Goal: Task Accomplishment & Management: Manage account settings

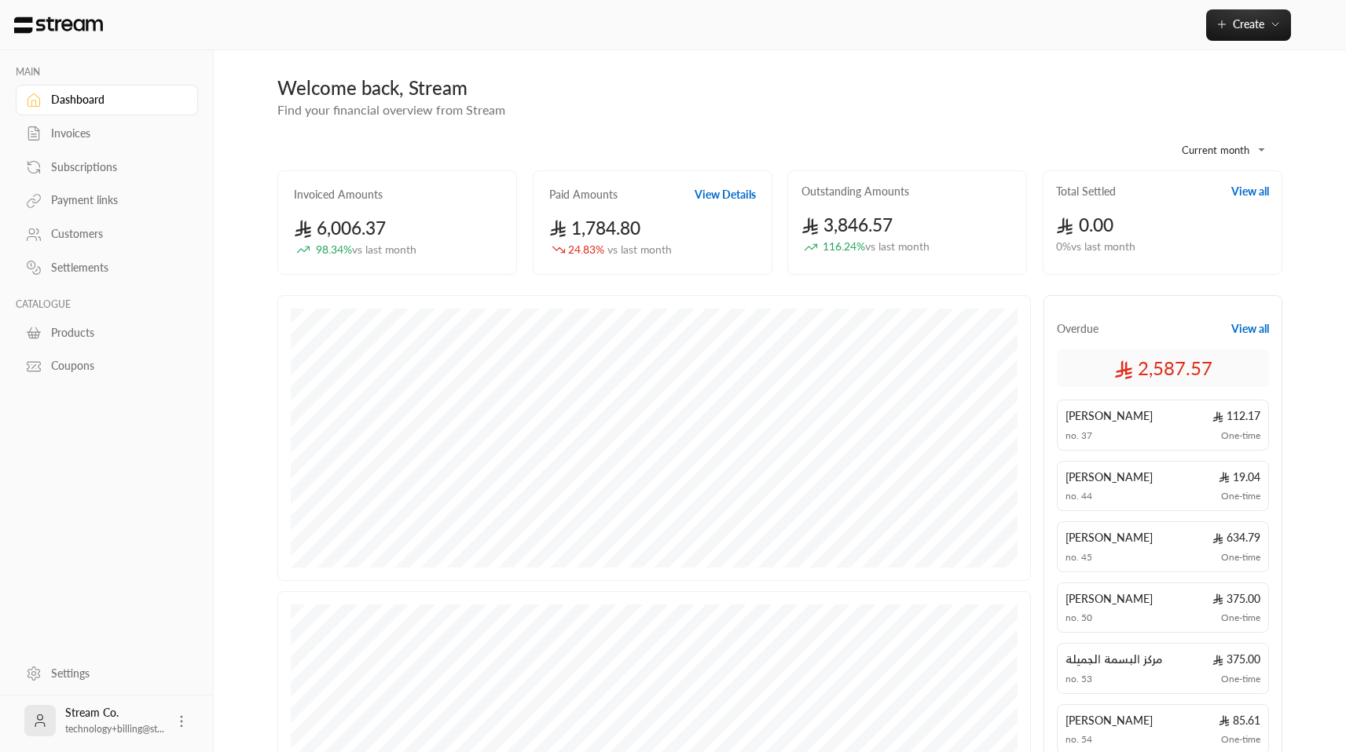
click at [92, 168] on div "Subscriptions" at bounding box center [114, 167] width 127 height 16
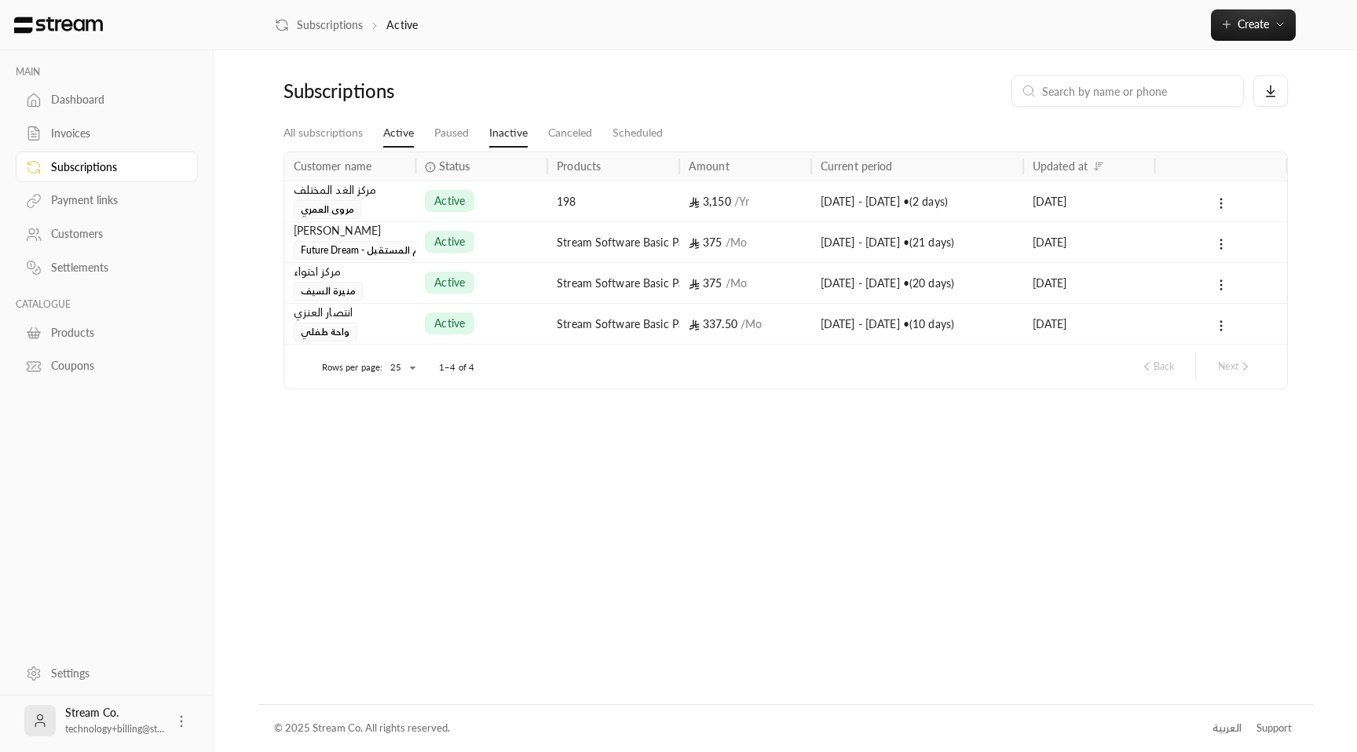
click at [521, 127] on link "Inactive" at bounding box center [508, 133] width 38 height 28
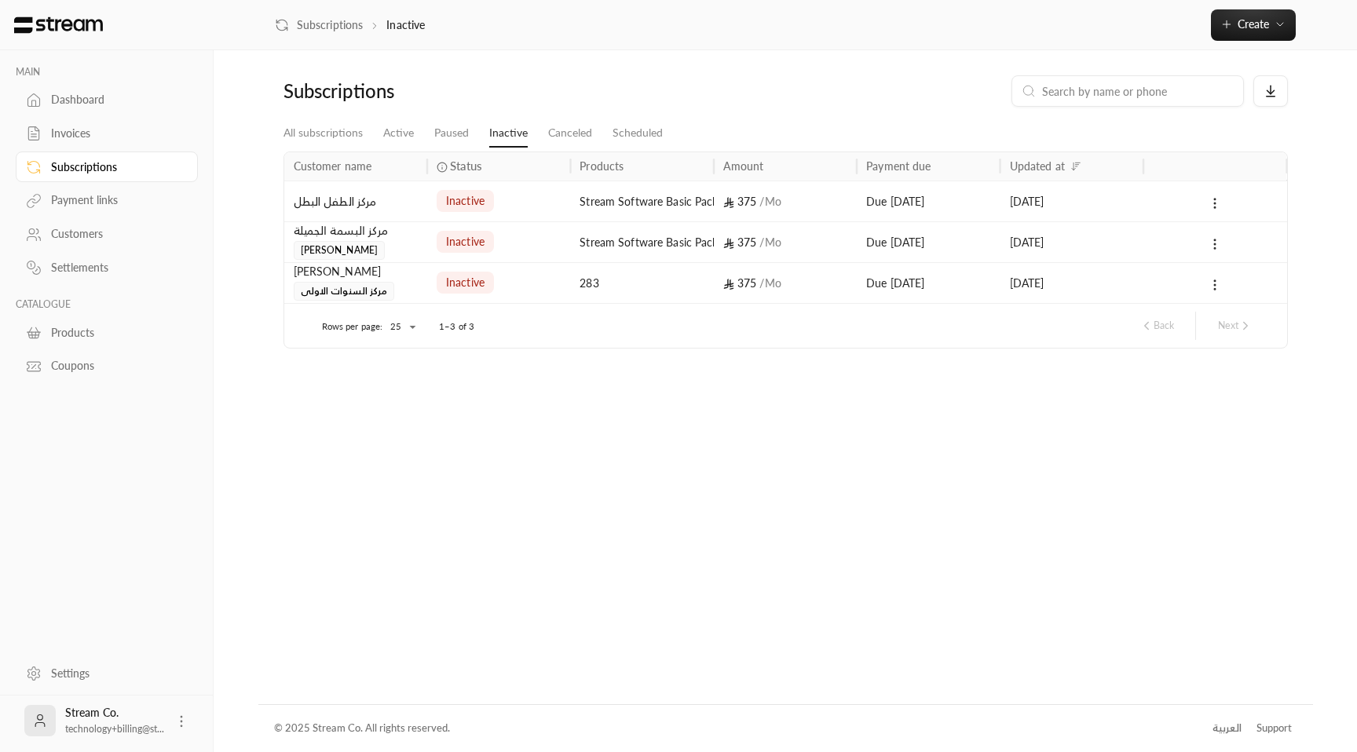
click at [384, 200] on div "مركز الطفل البطل" at bounding box center [356, 201] width 124 height 40
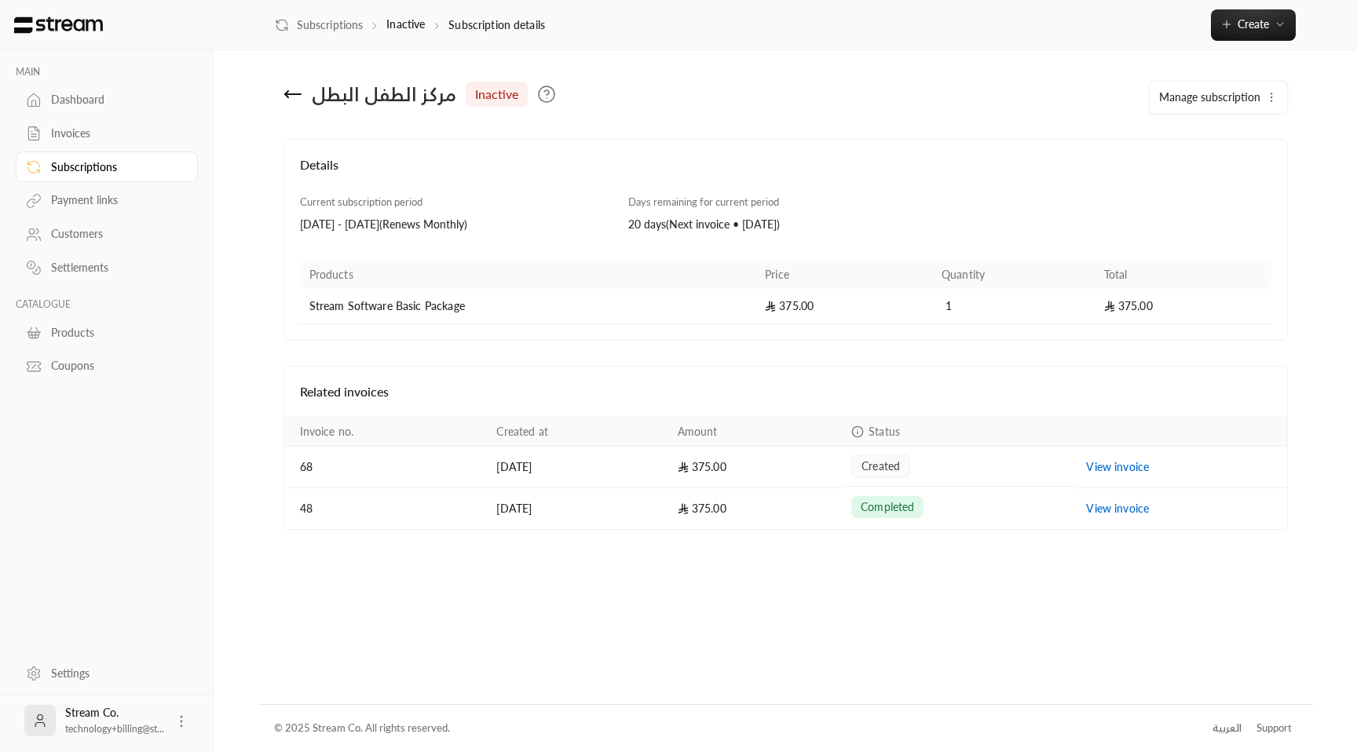
click at [293, 85] on icon at bounding box center [293, 94] width 19 height 19
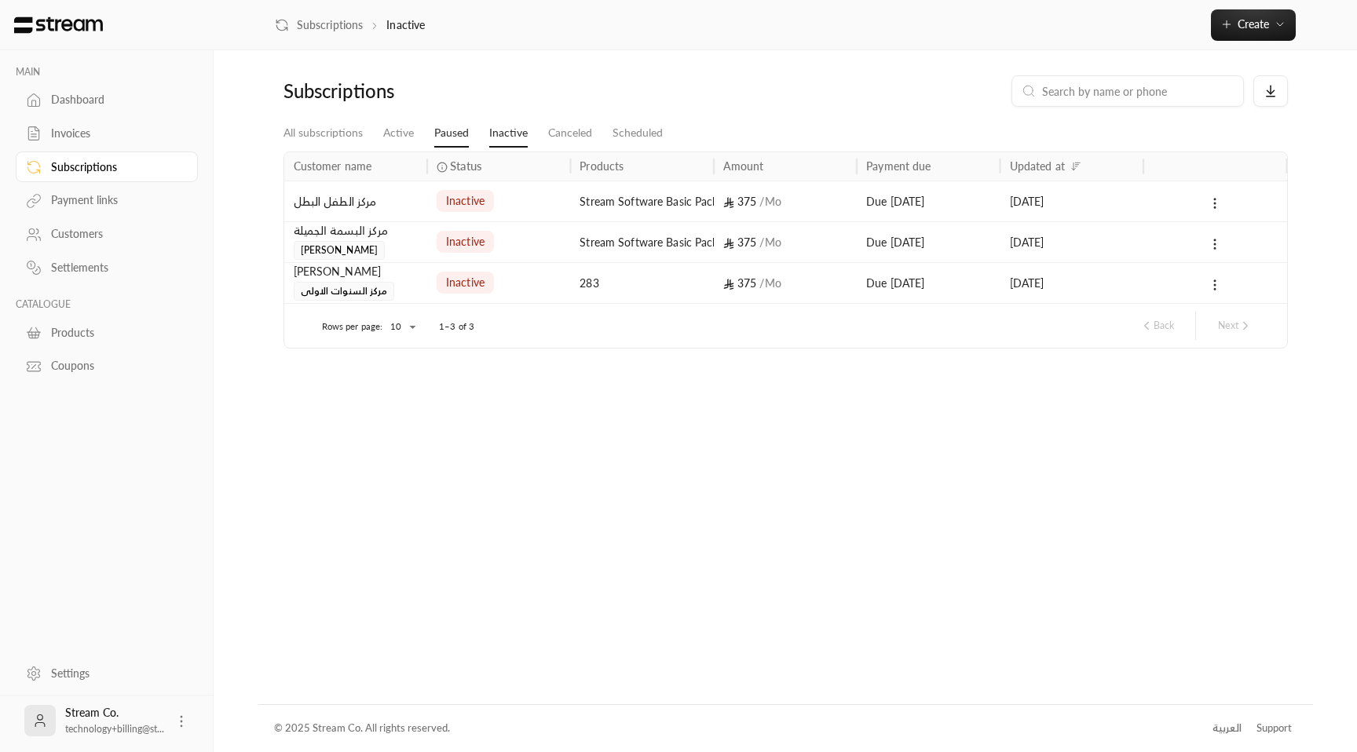
click at [447, 134] on link "Paused" at bounding box center [451, 133] width 35 height 28
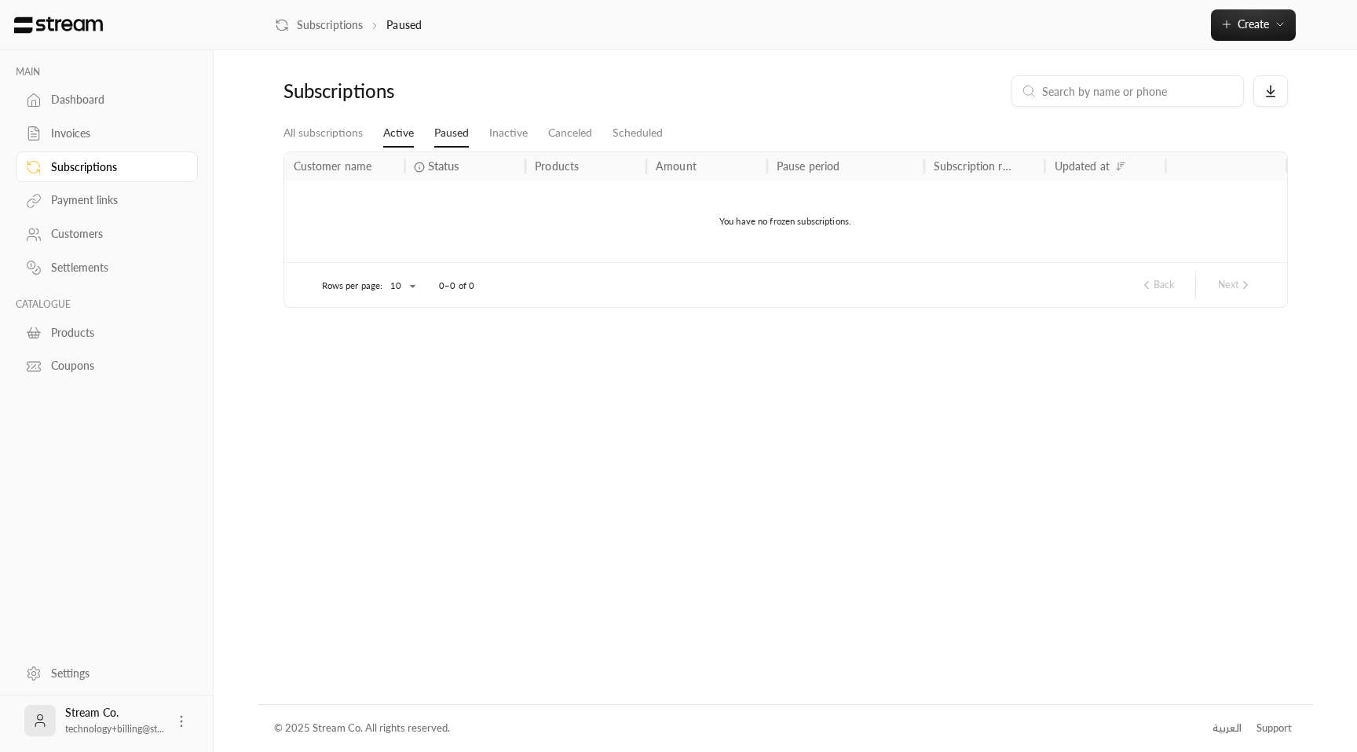
click at [412, 136] on link "Active" at bounding box center [398, 133] width 31 height 28
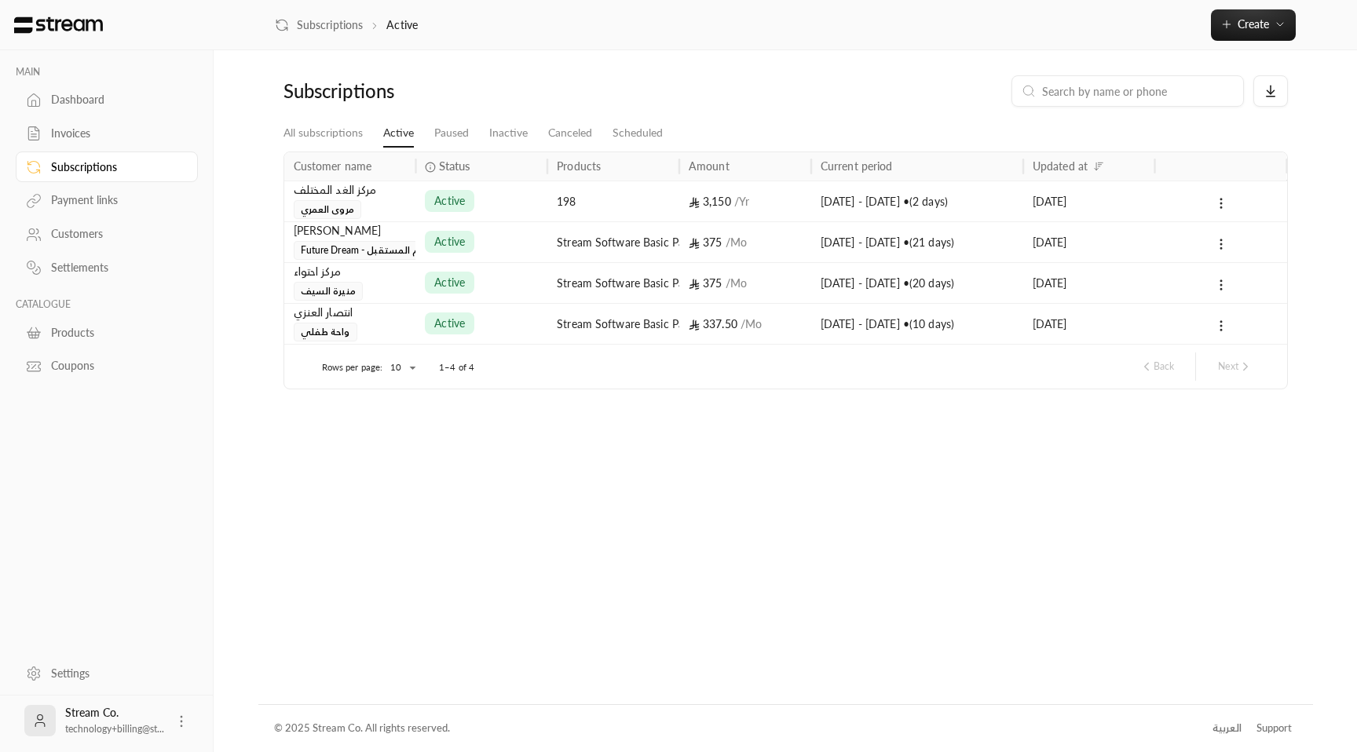
click at [84, 138] on div "Invoices" at bounding box center [114, 134] width 127 height 16
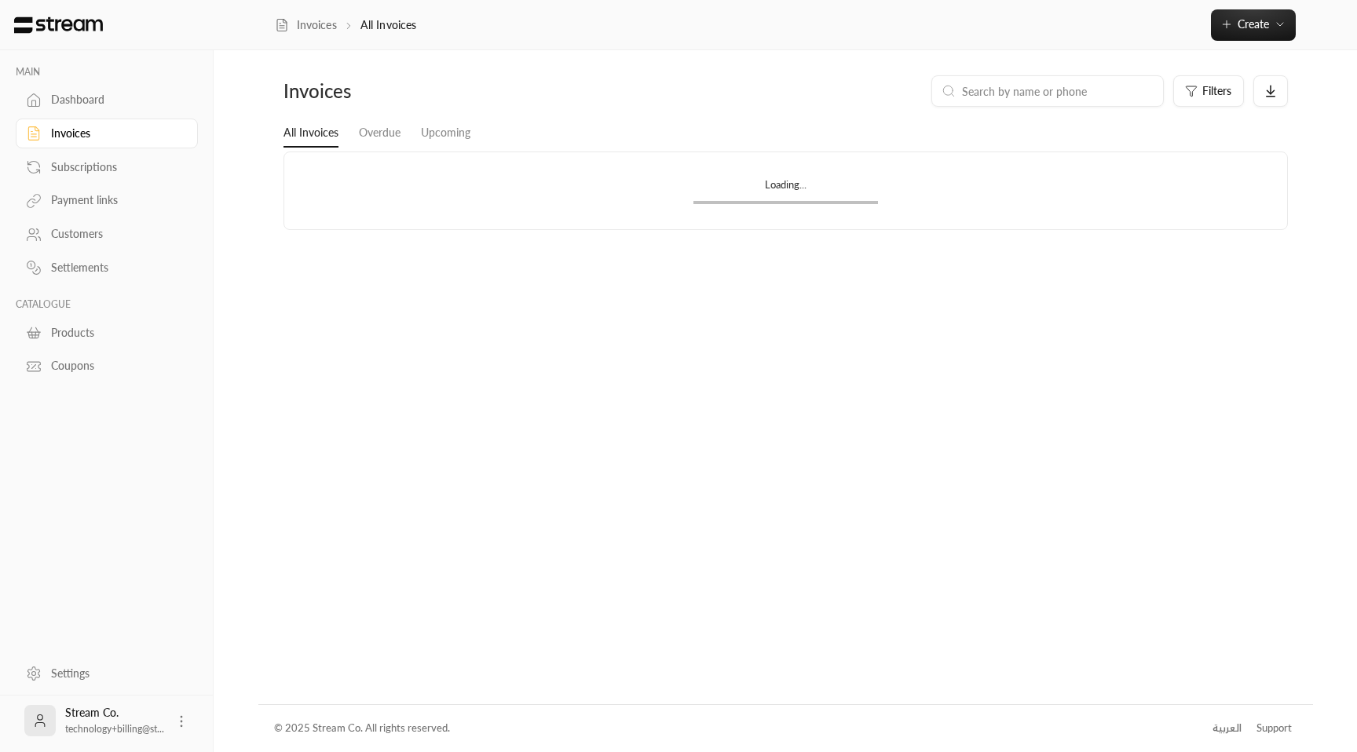
click at [95, 107] on div "Dashboard" at bounding box center [114, 100] width 127 height 16
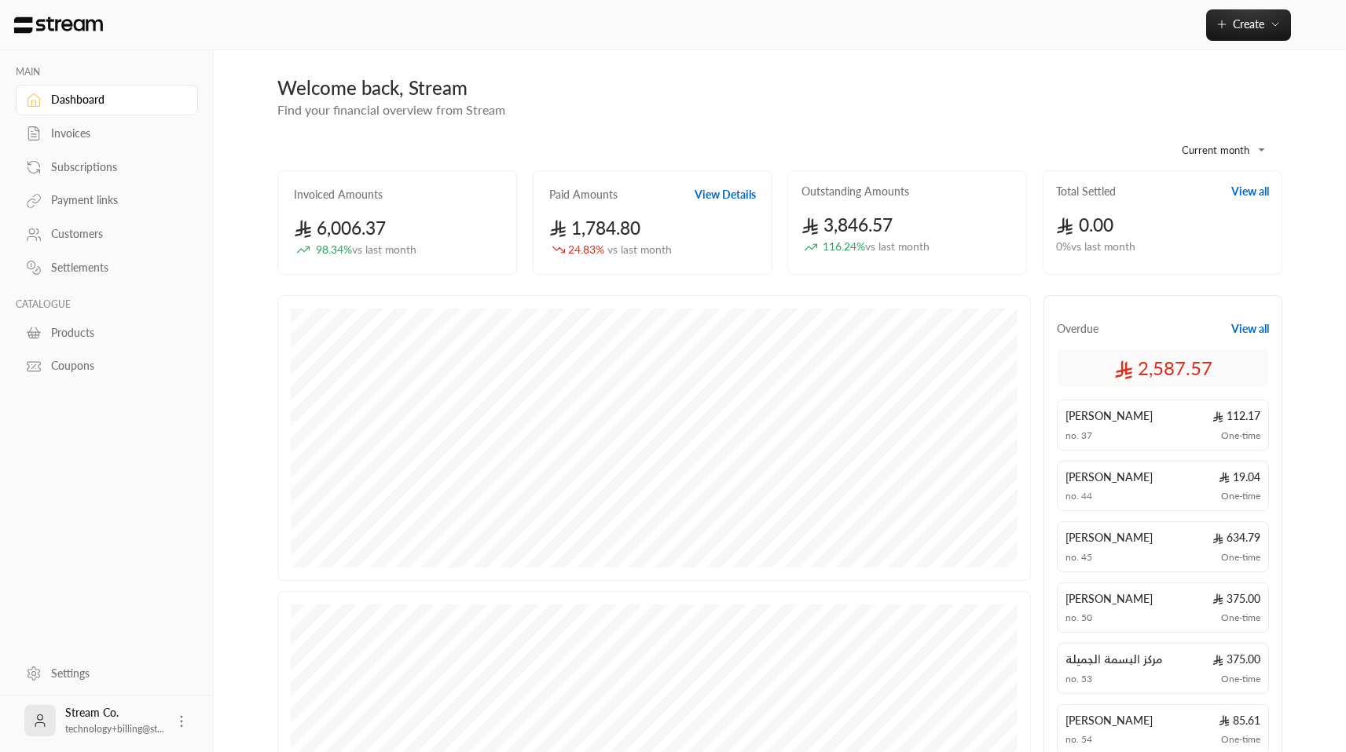
click at [176, 721] on icon at bounding box center [182, 722] width 16 height 16
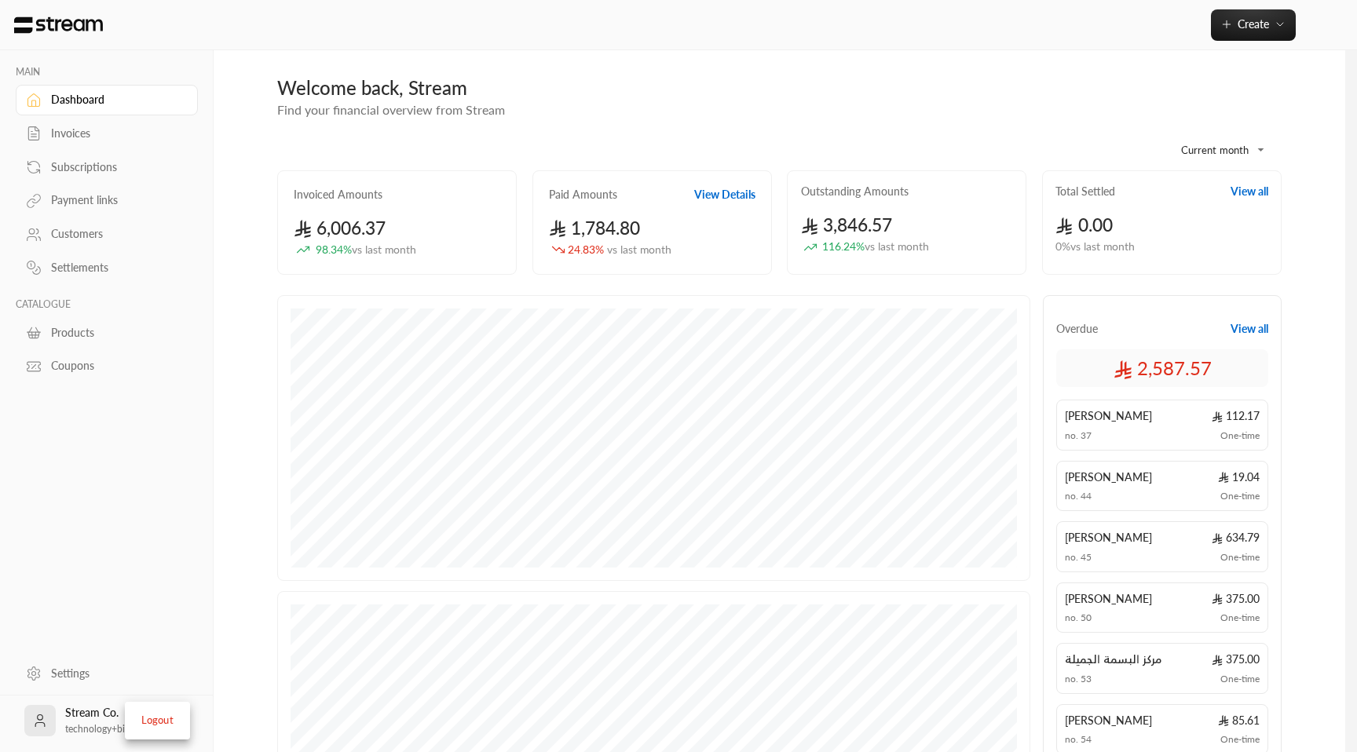
click at [160, 720] on li "Logout" at bounding box center [157, 721] width 57 height 25
